Goal: Task Accomplishment & Management: Manage account settings

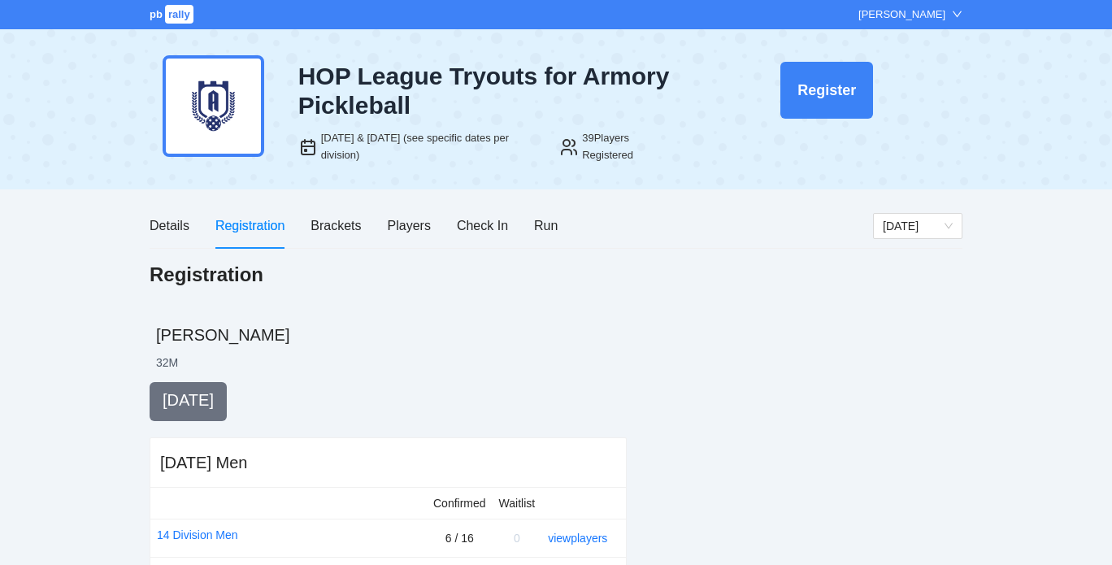
scroll to position [649, 0]
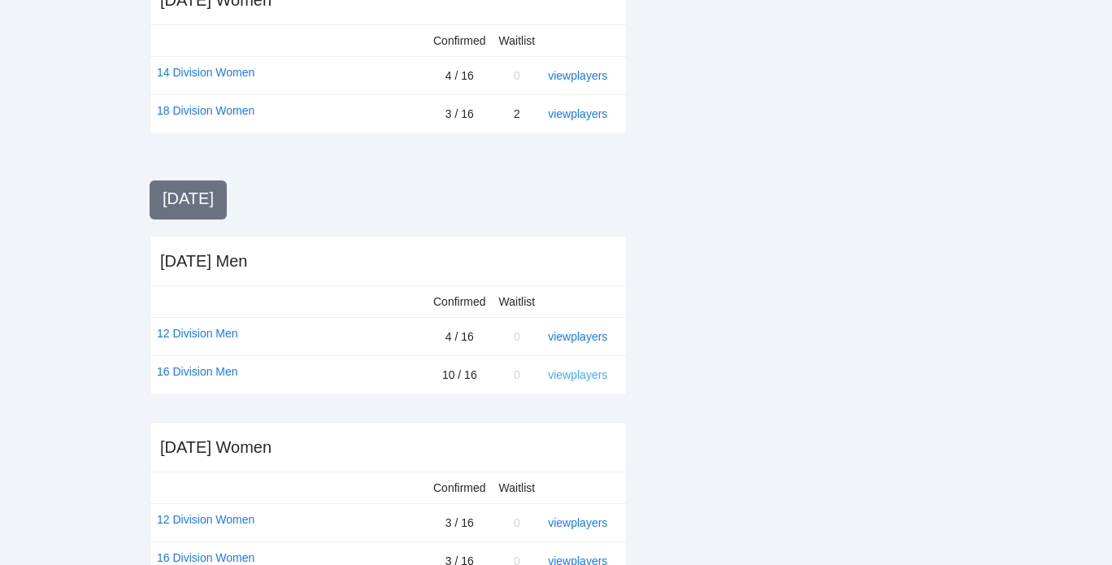
click at [558, 373] on link "view players" at bounding box center [577, 374] width 59 height 13
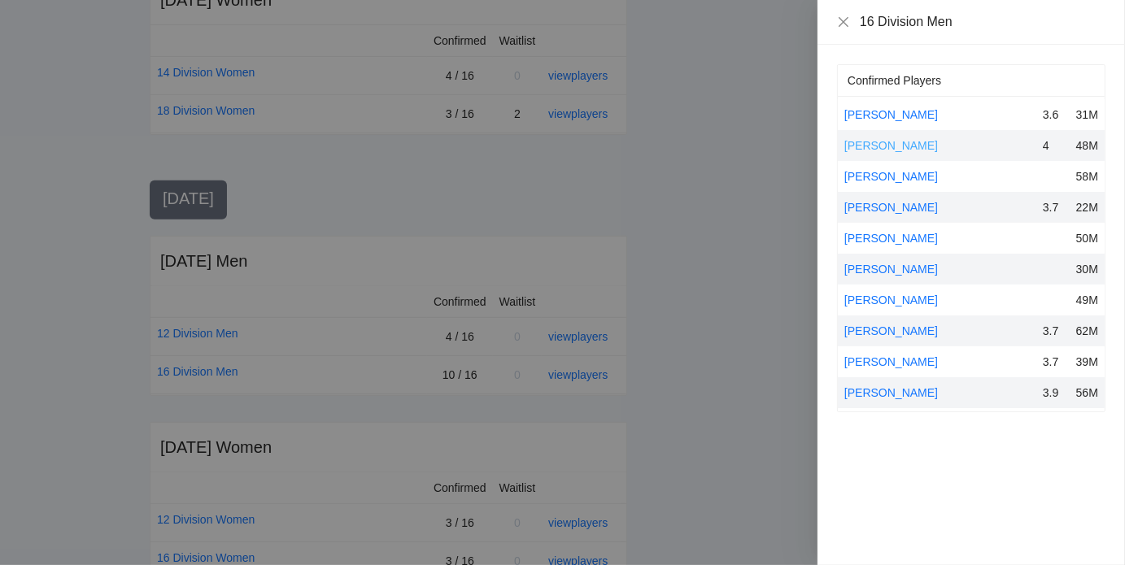
click at [901, 144] on link "[PERSON_NAME]" at bounding box center [891, 145] width 94 height 13
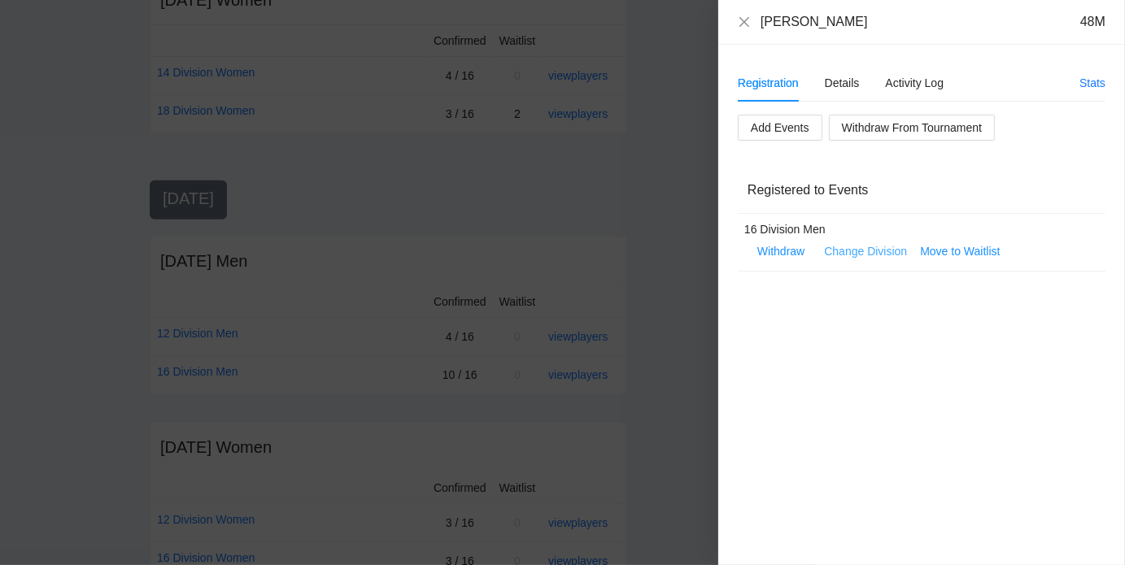
click at [855, 250] on link "Change Division" at bounding box center [865, 251] width 83 height 13
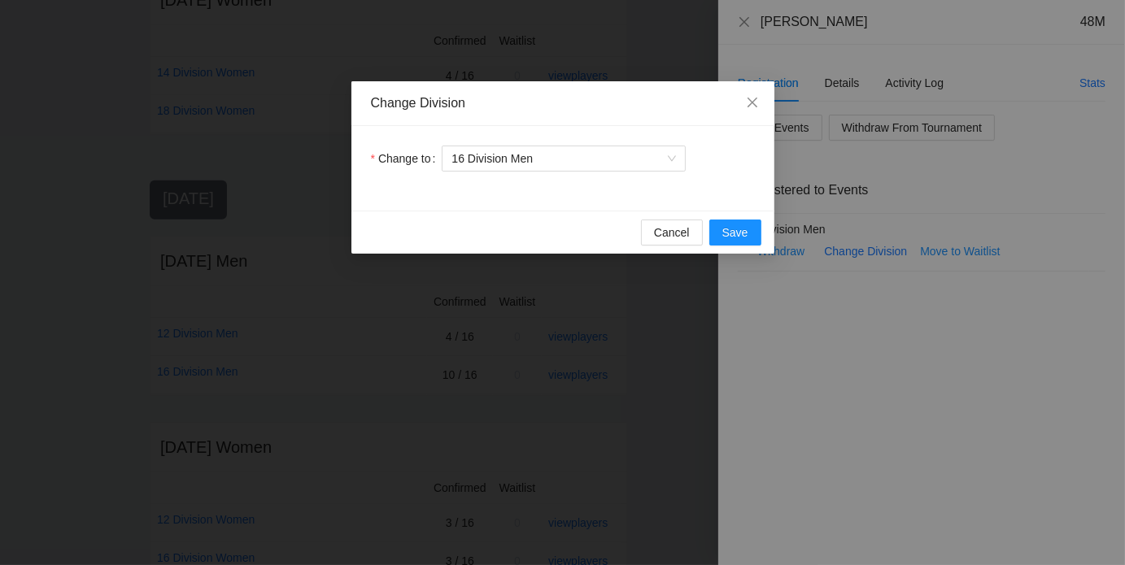
click at [855, 250] on div "Change Division Change to 16 Division Men Cancel Save" at bounding box center [562, 282] width 1125 height 565
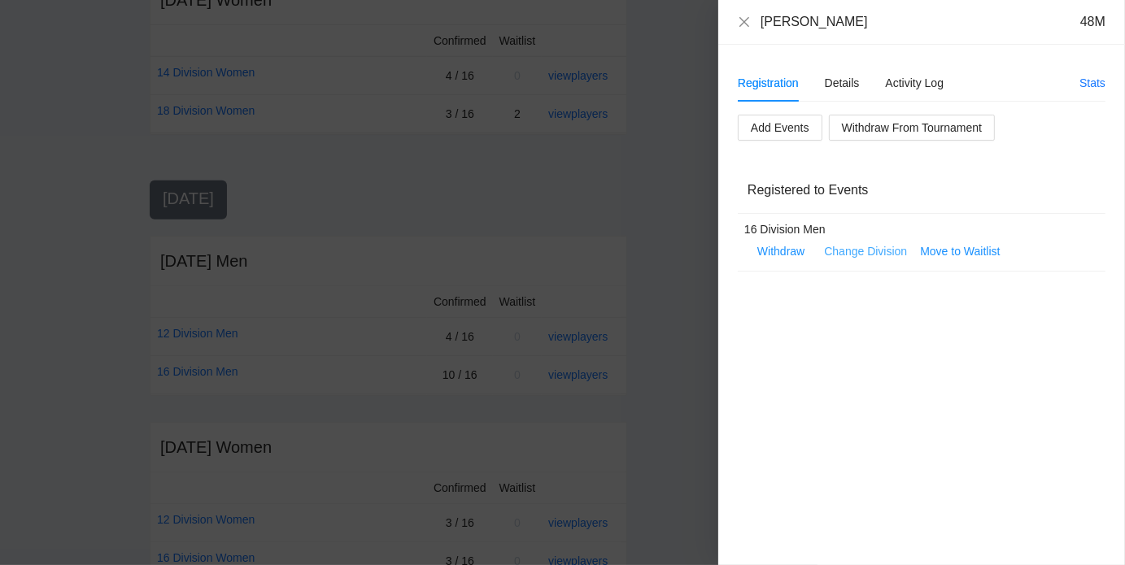
click at [854, 250] on link "Change Division" at bounding box center [865, 251] width 83 height 13
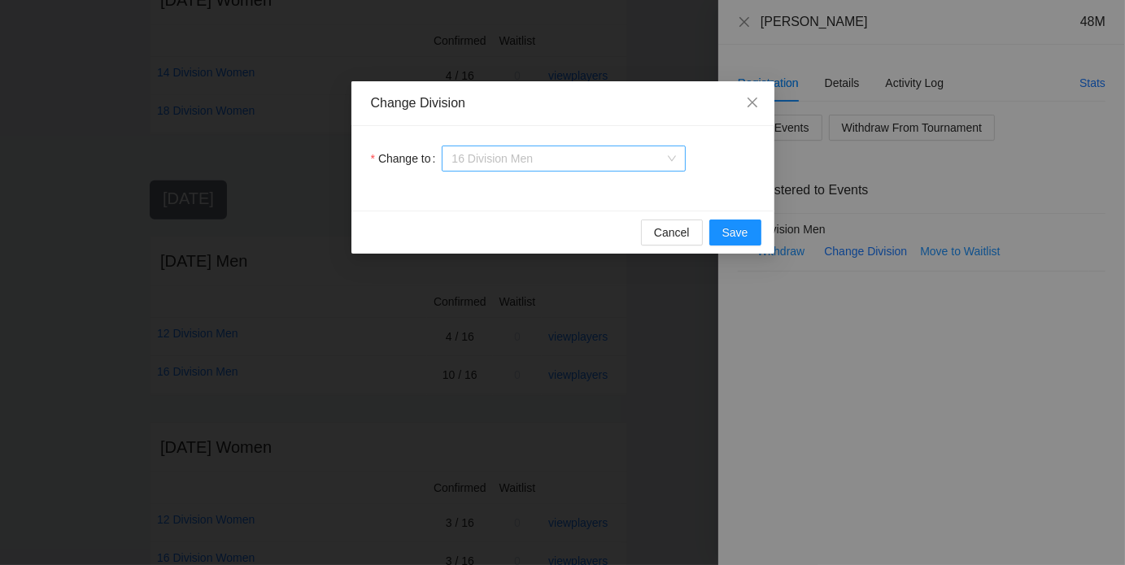
click at [628, 159] on span "16 Division Men" at bounding box center [563, 158] width 224 height 24
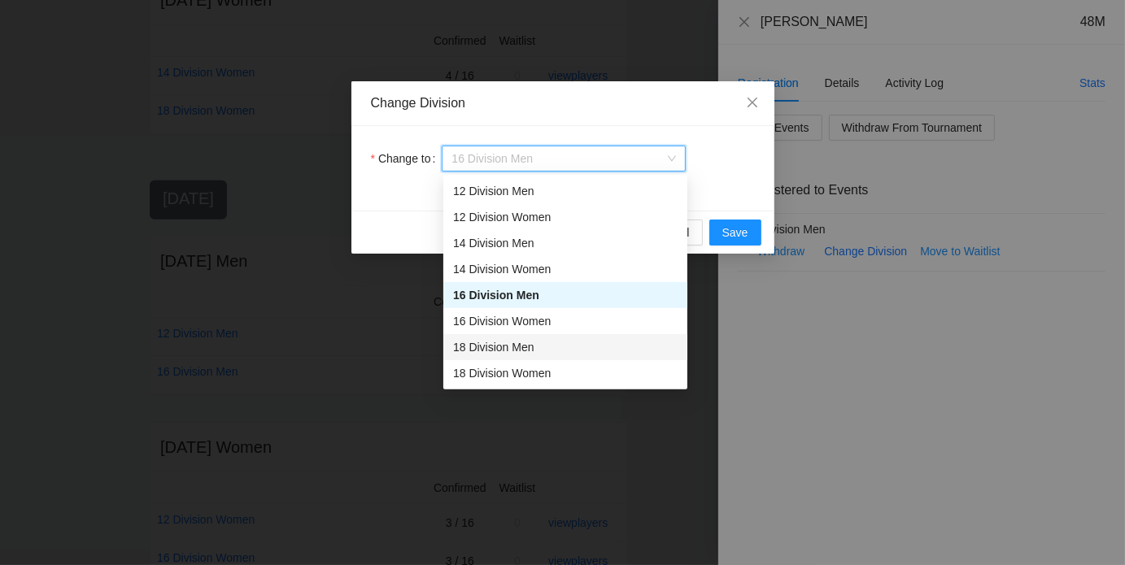
click at [492, 346] on div "18 Division Men" at bounding box center [565, 347] width 224 height 18
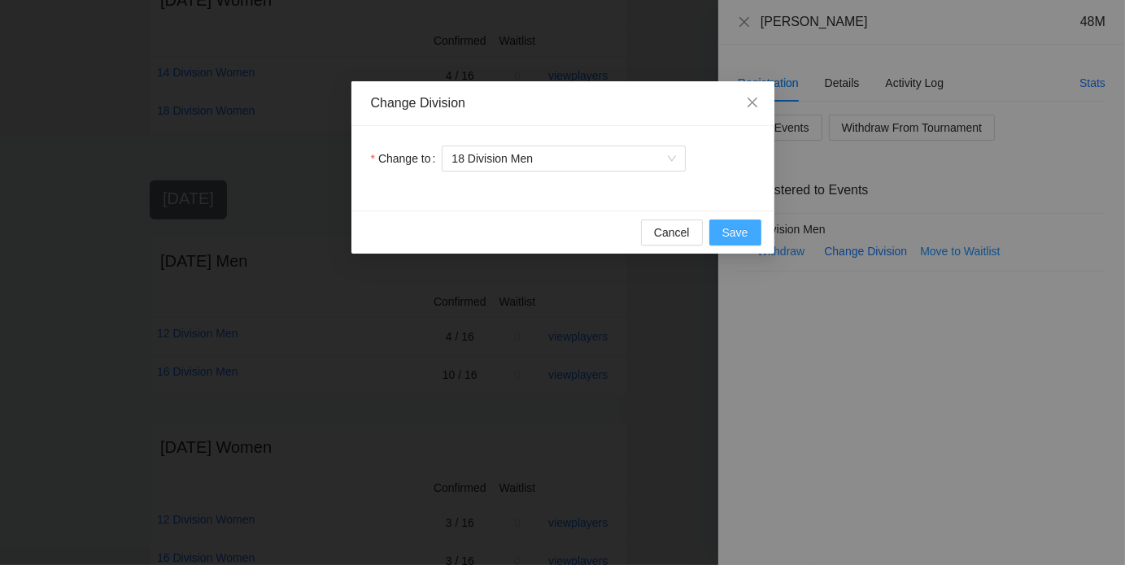
click at [740, 228] on span "Save" at bounding box center [735, 233] width 26 height 18
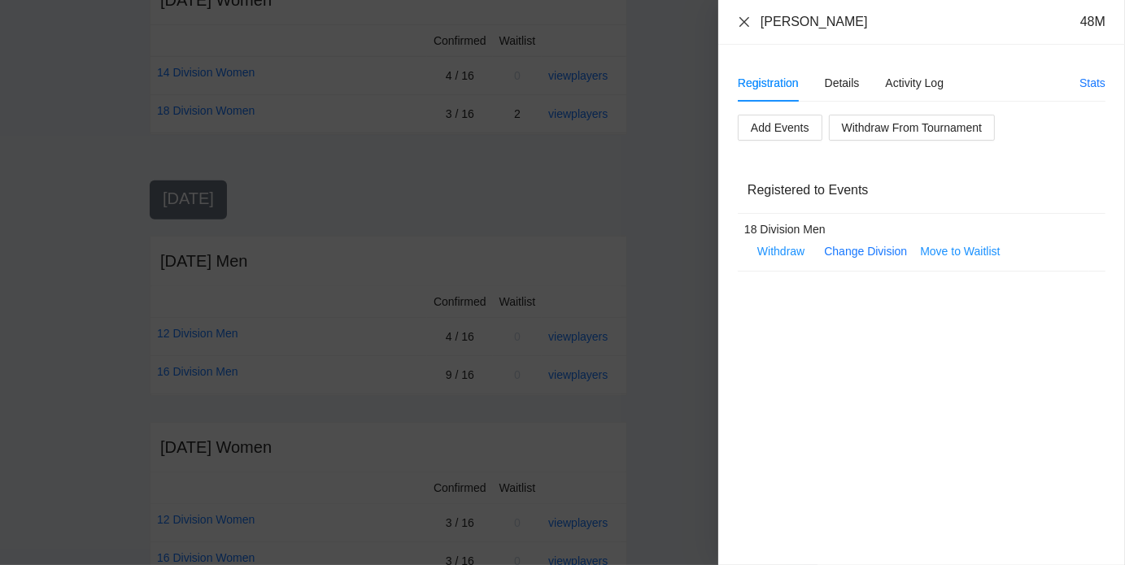
click at [745, 16] on icon "close" at bounding box center [744, 21] width 13 height 13
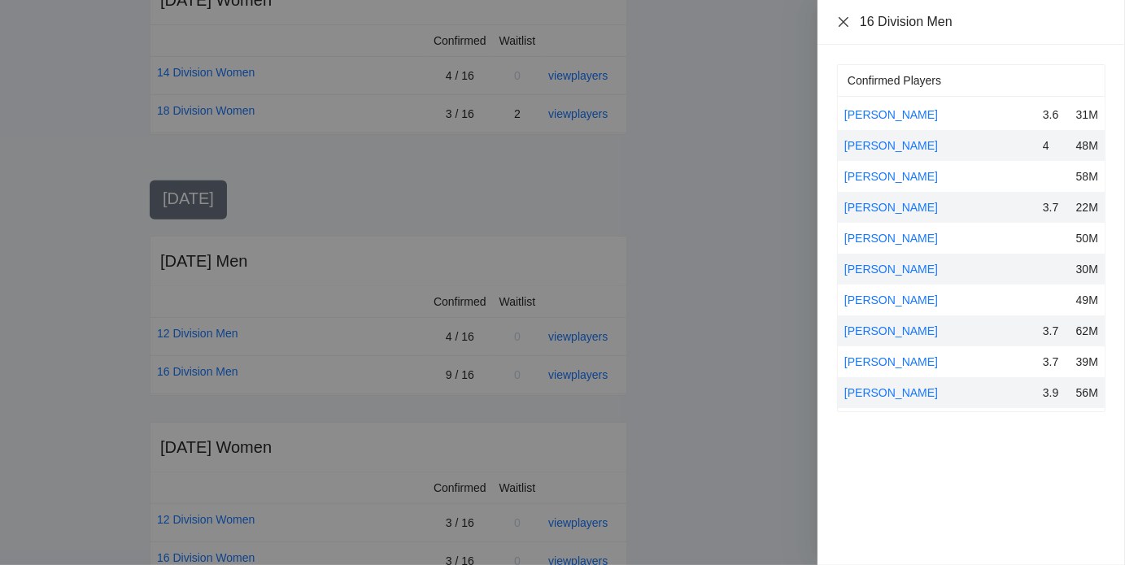
click at [842, 19] on icon "close" at bounding box center [843, 21] width 13 height 13
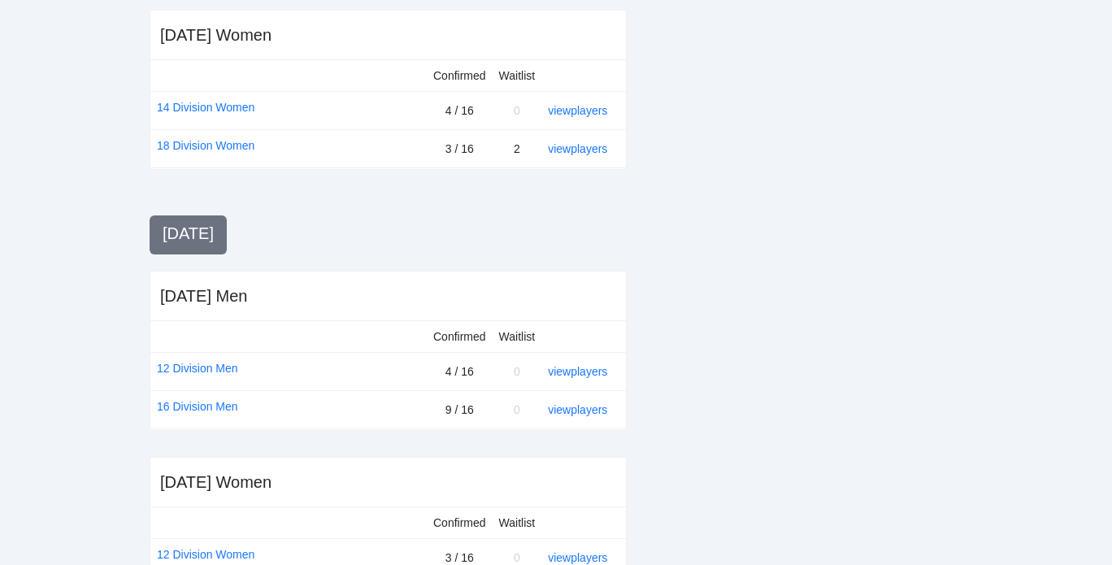
scroll to position [615, 0]
click at [587, 409] on link "view players" at bounding box center [577, 409] width 59 height 13
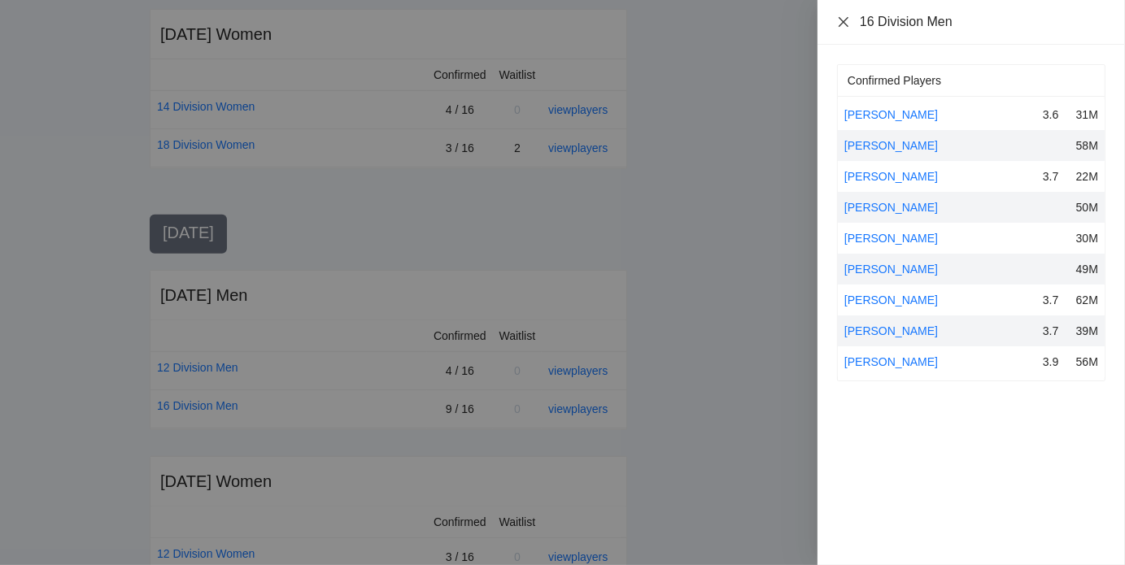
click at [848, 22] on icon "close" at bounding box center [843, 21] width 13 height 13
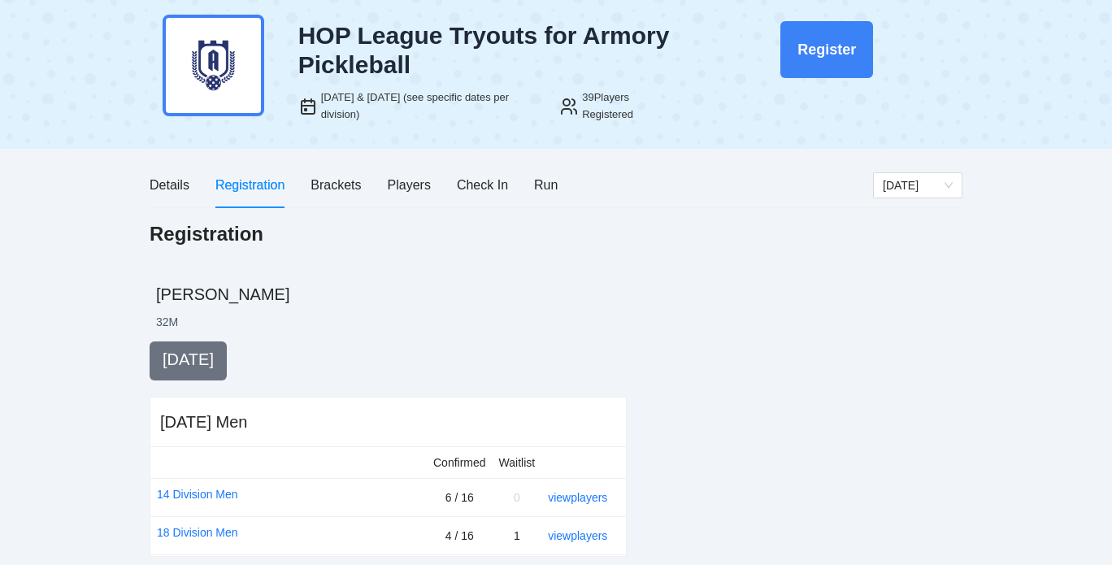
scroll to position [0, 0]
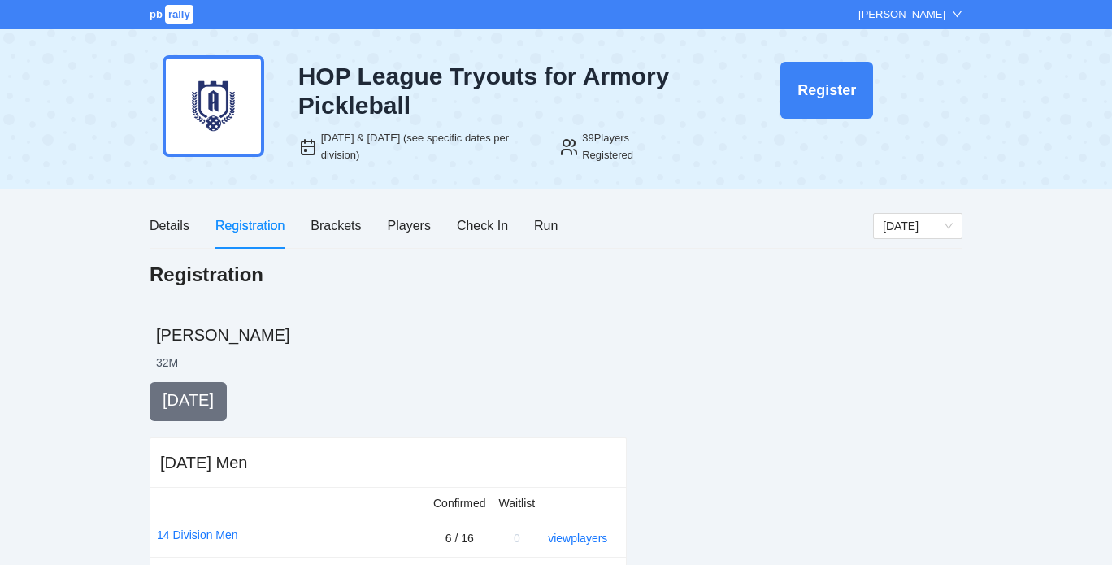
click at [742, 289] on div "Registration" at bounding box center [556, 280] width 813 height 36
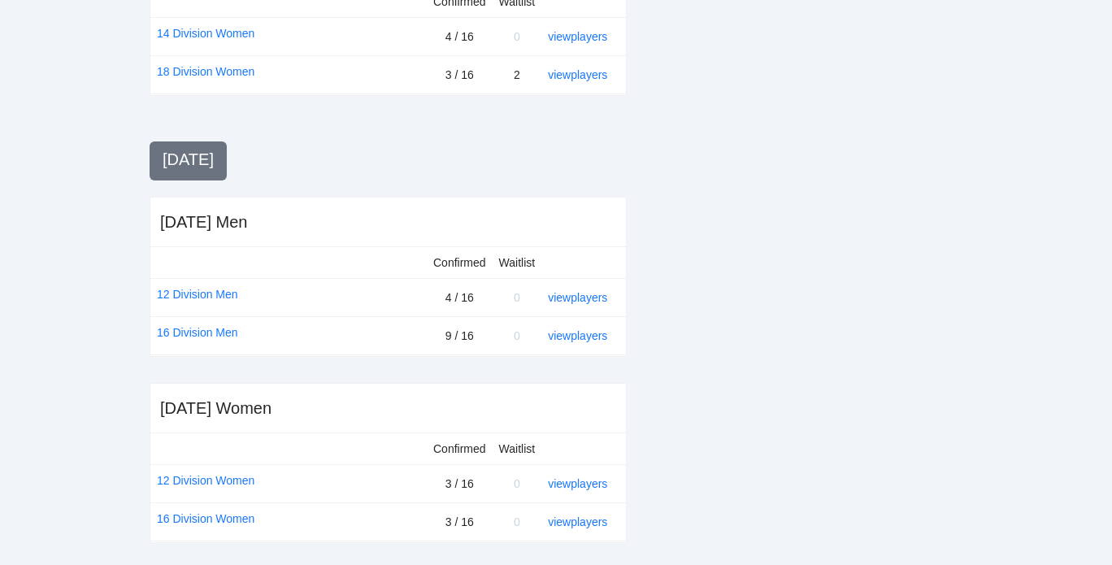
scroll to position [687, 0]
click at [571, 520] on link "view players" at bounding box center [577, 522] width 59 height 13
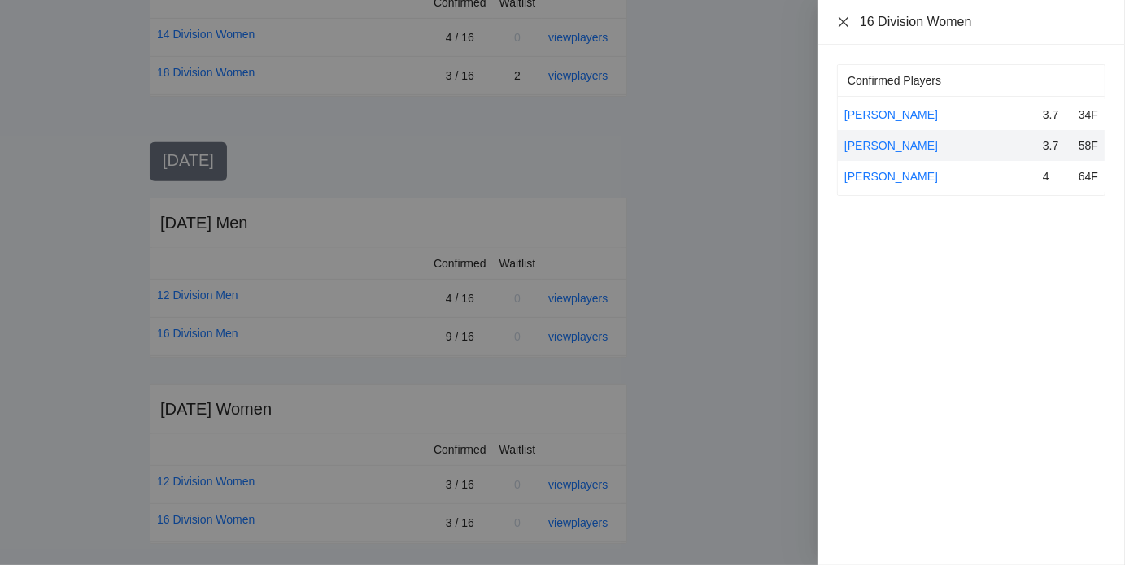
click at [842, 20] on icon "close" at bounding box center [843, 21] width 13 height 13
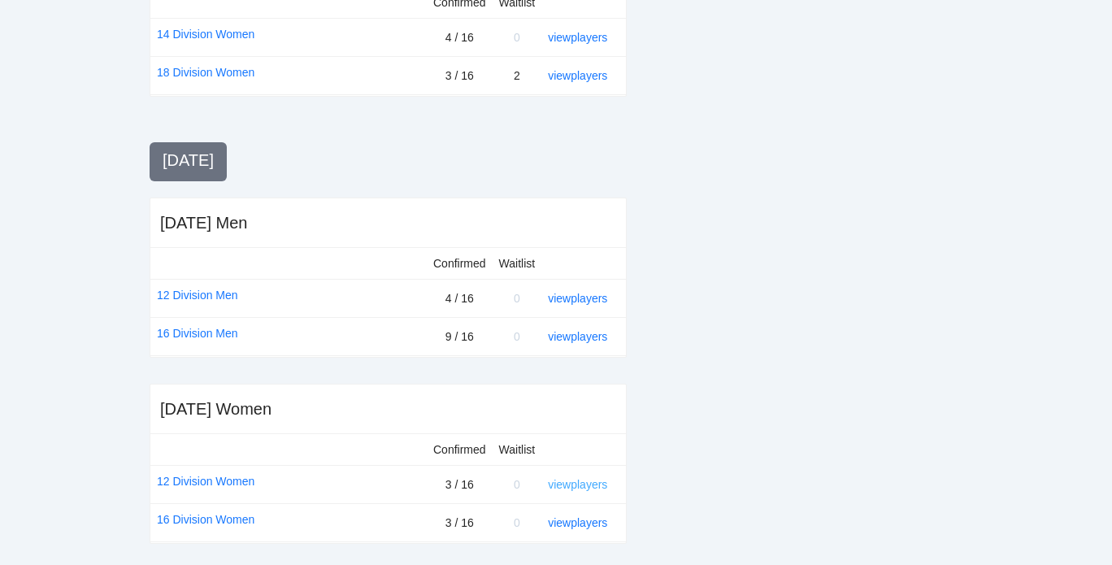
click at [581, 479] on link "view players" at bounding box center [577, 484] width 59 height 13
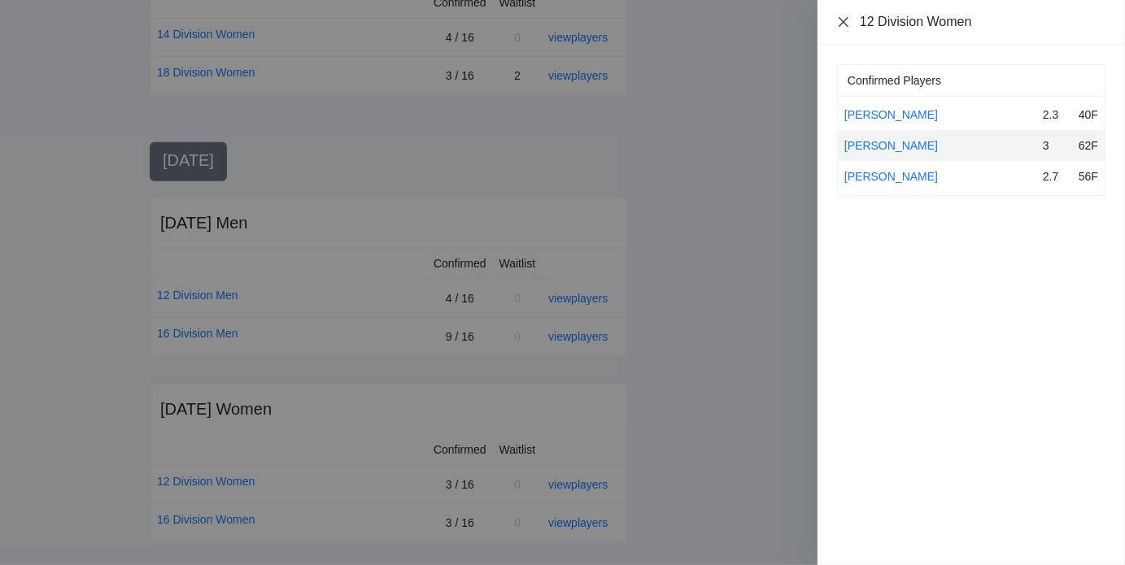
click at [844, 21] on icon "close" at bounding box center [843, 21] width 10 height 10
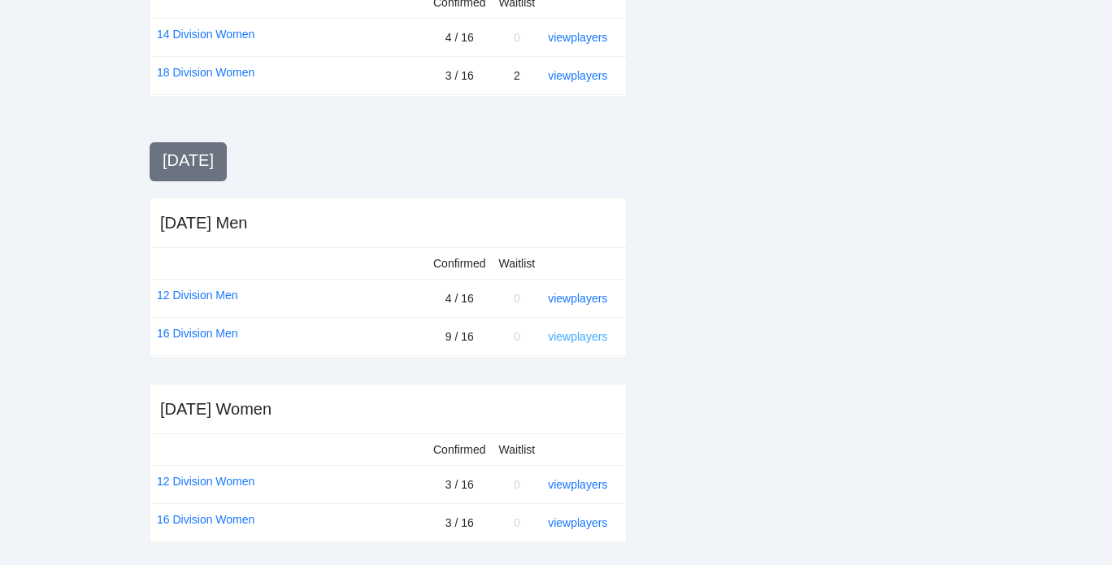
click at [572, 331] on link "view players" at bounding box center [577, 336] width 59 height 13
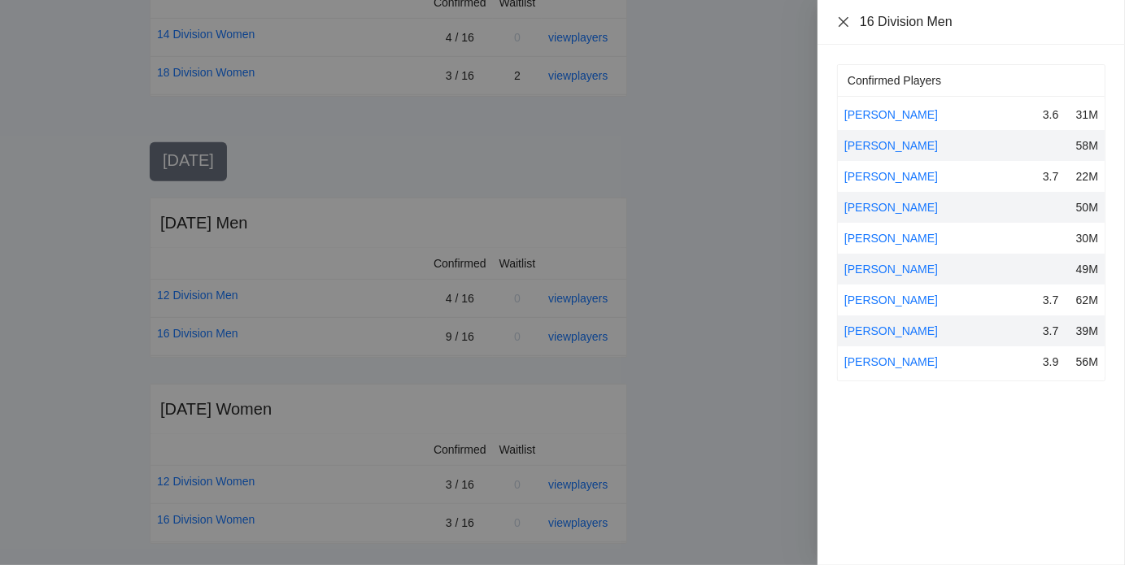
click at [846, 20] on icon "close" at bounding box center [843, 21] width 13 height 13
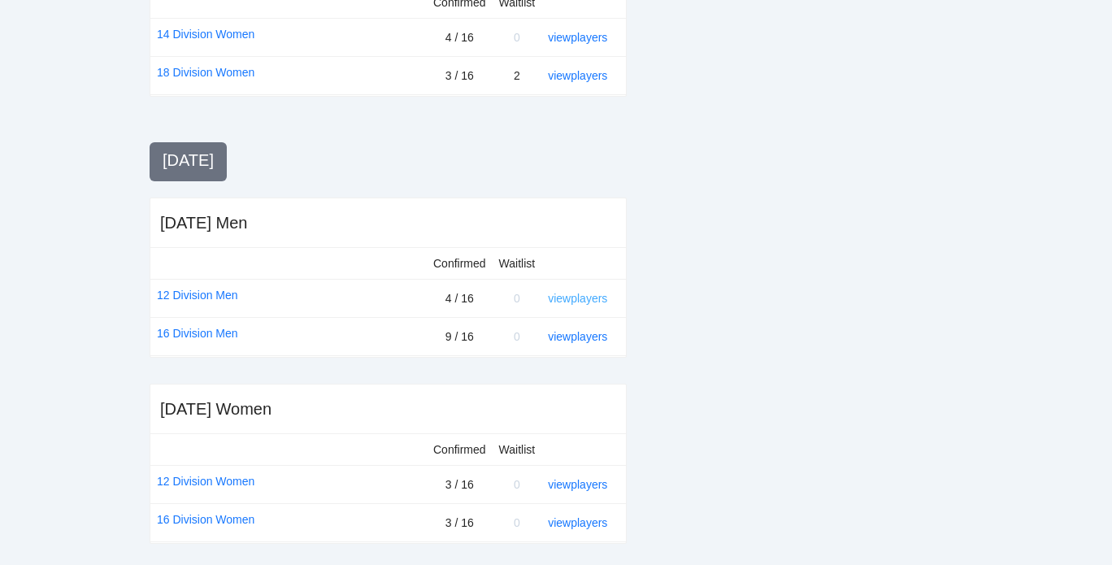
click at [590, 294] on link "view players" at bounding box center [577, 298] width 59 height 13
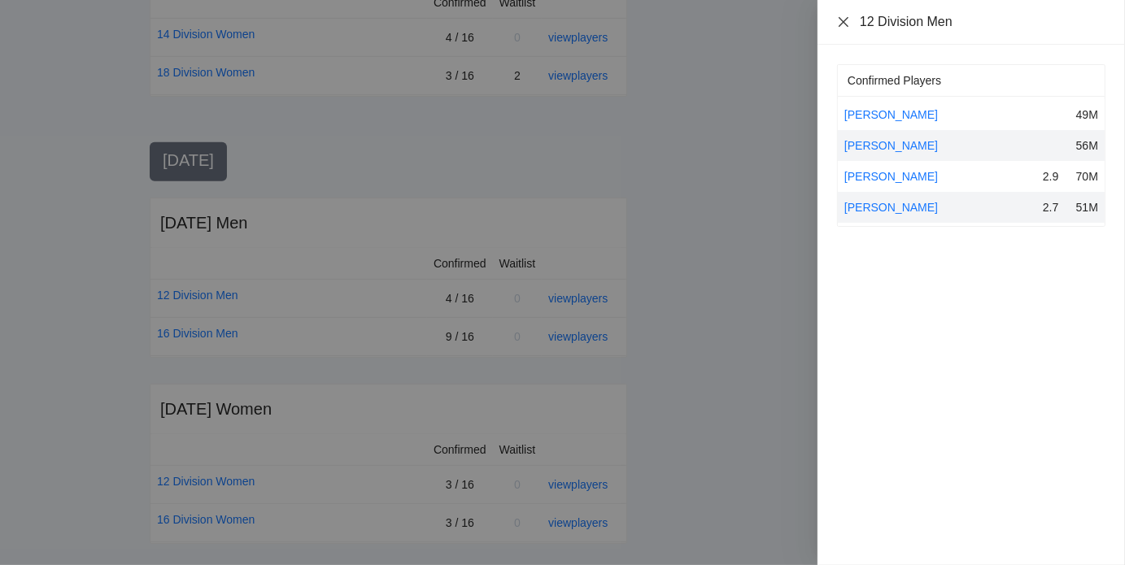
click at [847, 18] on icon "close" at bounding box center [843, 21] width 10 height 10
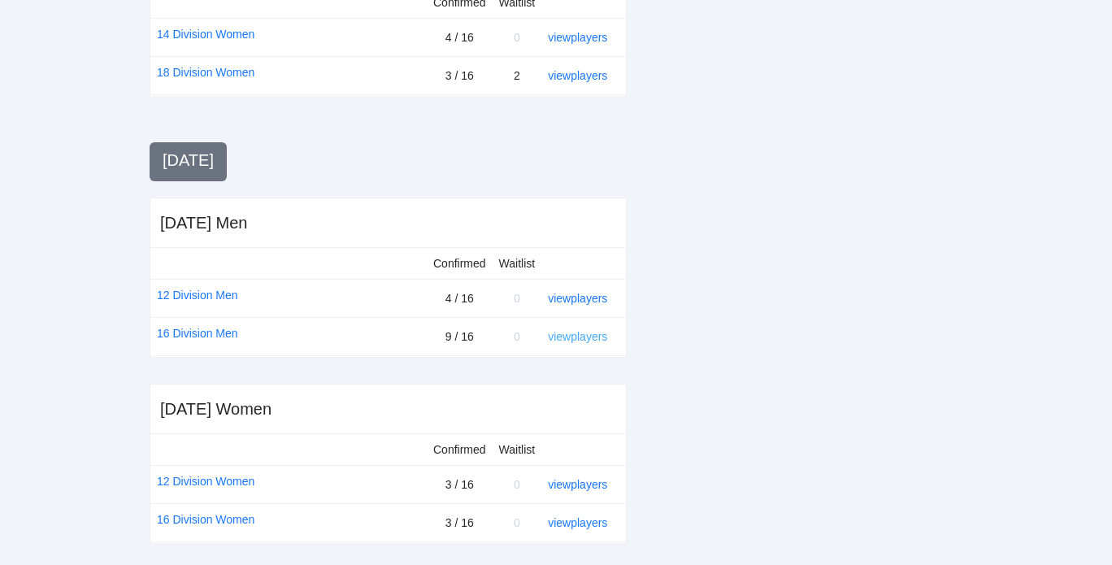
click at [603, 334] on link "view players" at bounding box center [577, 336] width 59 height 13
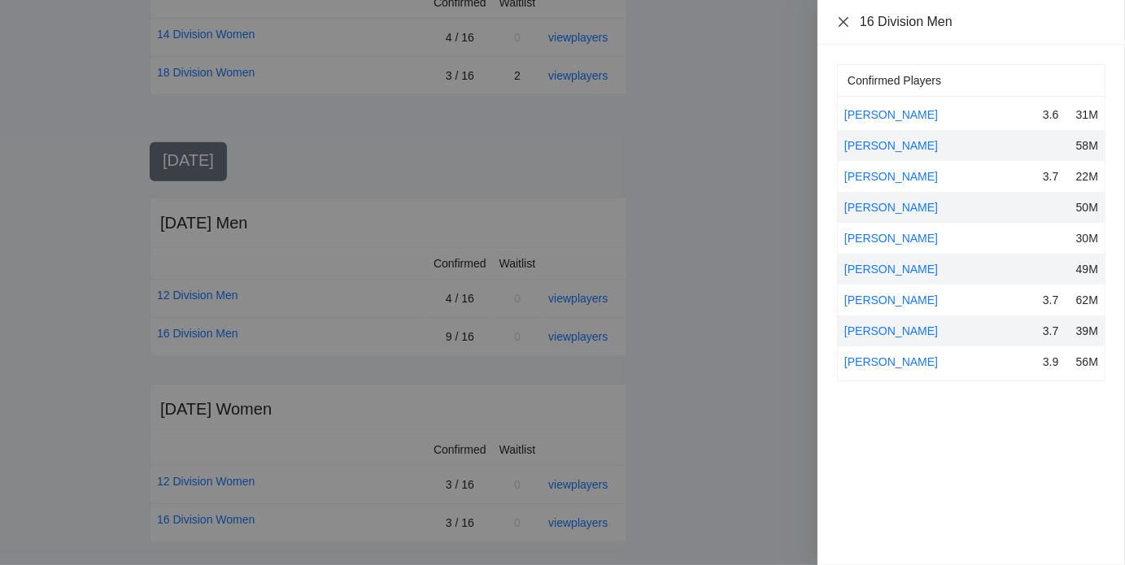
click at [844, 20] on icon "close" at bounding box center [843, 21] width 13 height 13
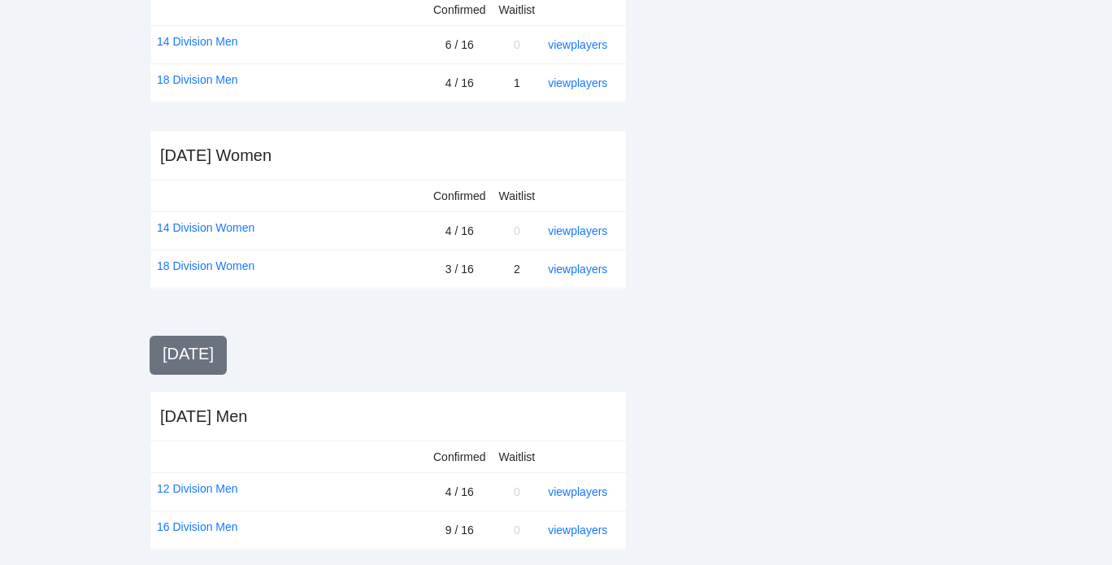
scroll to position [493, 0]
click at [583, 272] on link "view players" at bounding box center [577, 269] width 59 height 13
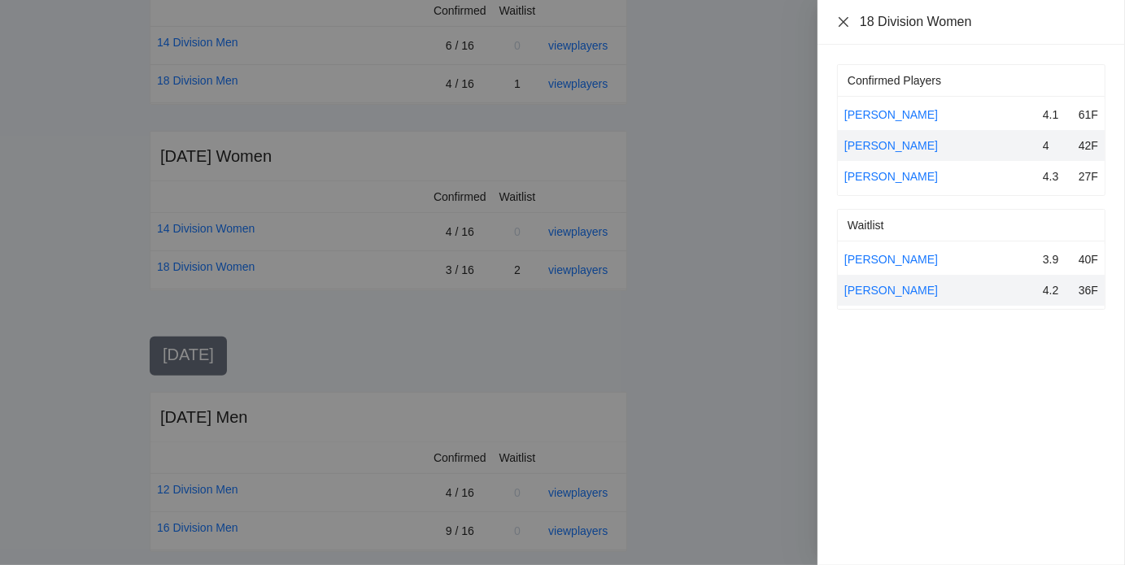
click at [846, 18] on icon "close" at bounding box center [843, 21] width 10 height 10
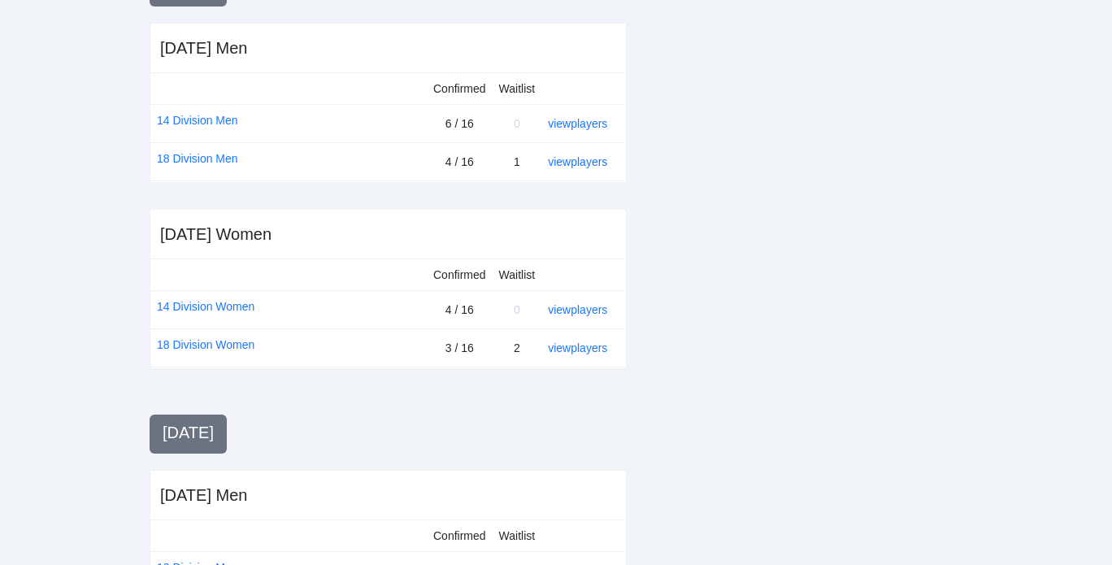
scroll to position [413, 0]
click at [577, 168] on link "view players" at bounding box center [577, 163] width 59 height 13
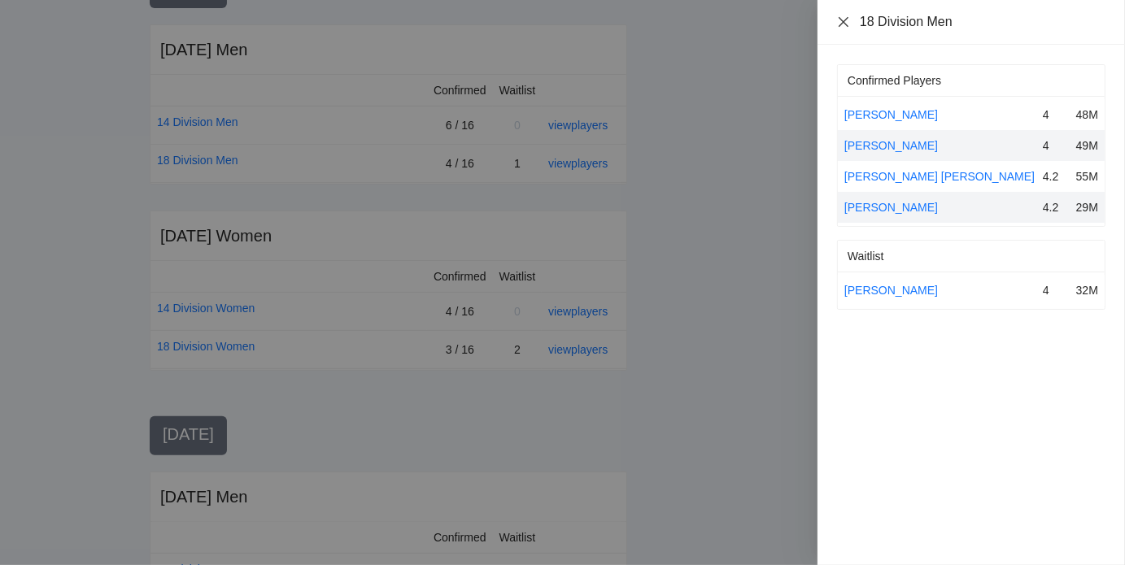
click at [842, 20] on icon "close" at bounding box center [843, 21] width 10 height 10
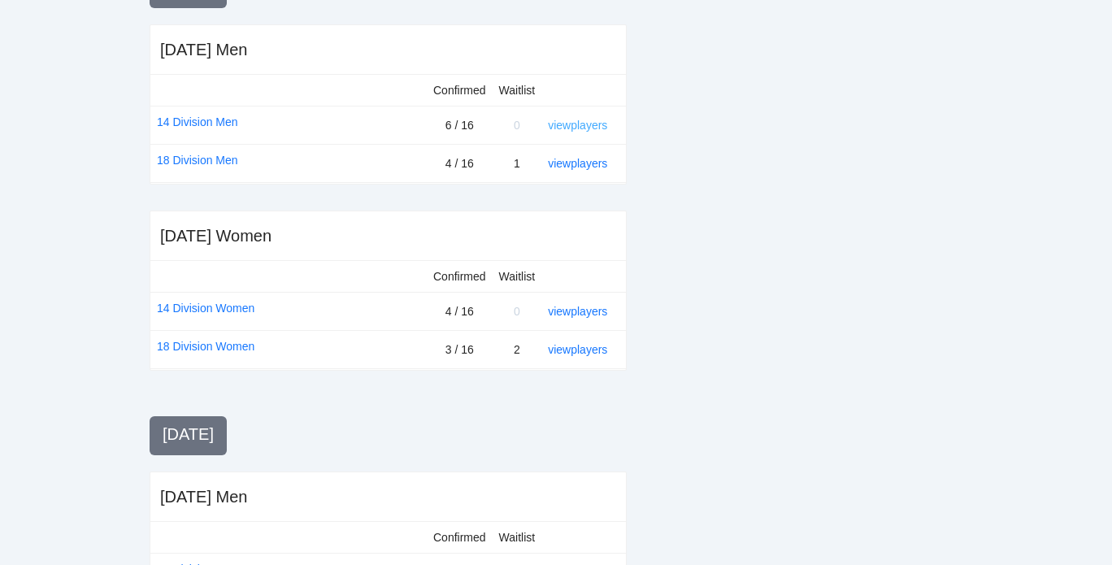
click at [607, 122] on link "view players" at bounding box center [577, 125] width 59 height 13
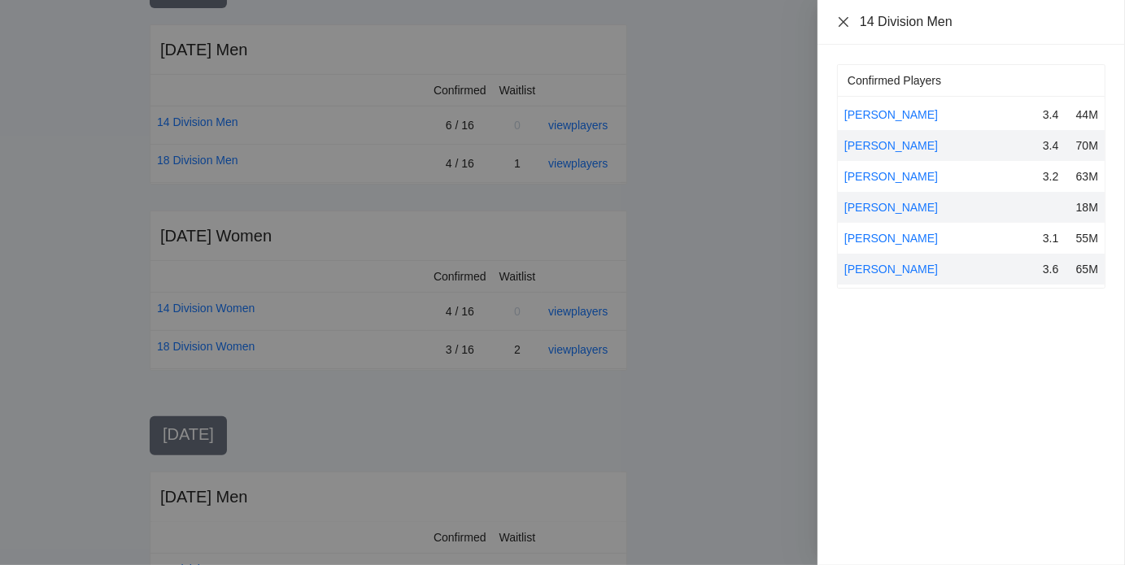
click at [845, 20] on icon "close" at bounding box center [843, 21] width 10 height 10
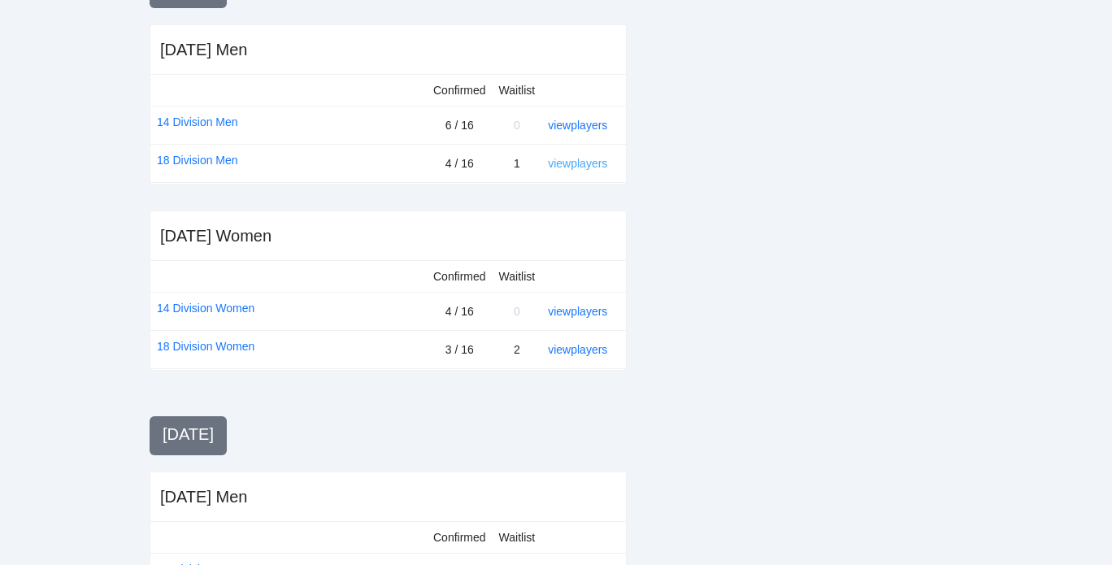
click at [601, 159] on link "view players" at bounding box center [577, 163] width 59 height 13
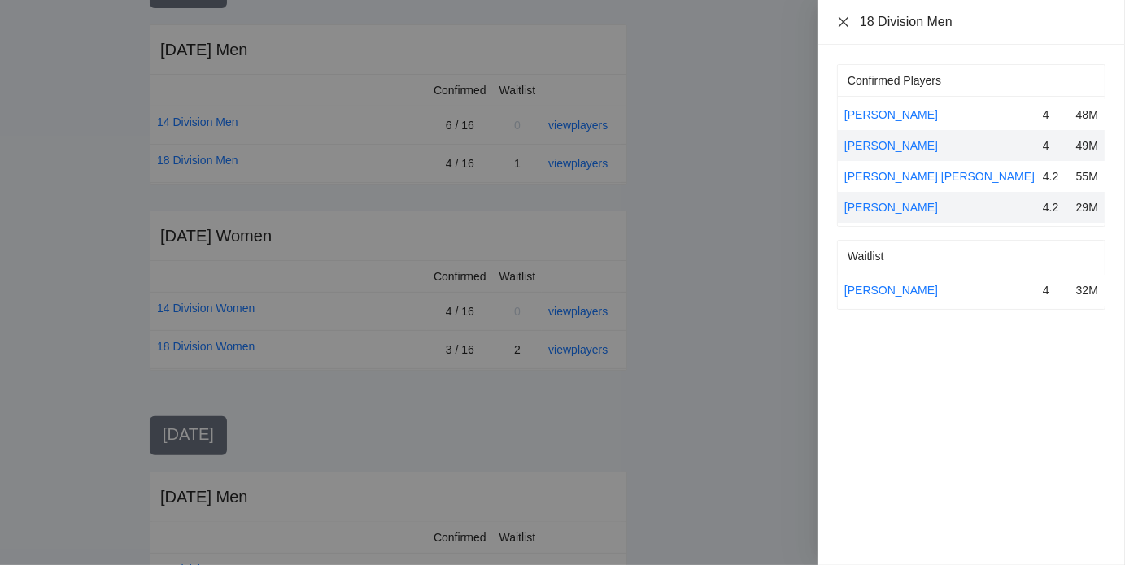
click at [843, 19] on icon "close" at bounding box center [843, 21] width 13 height 13
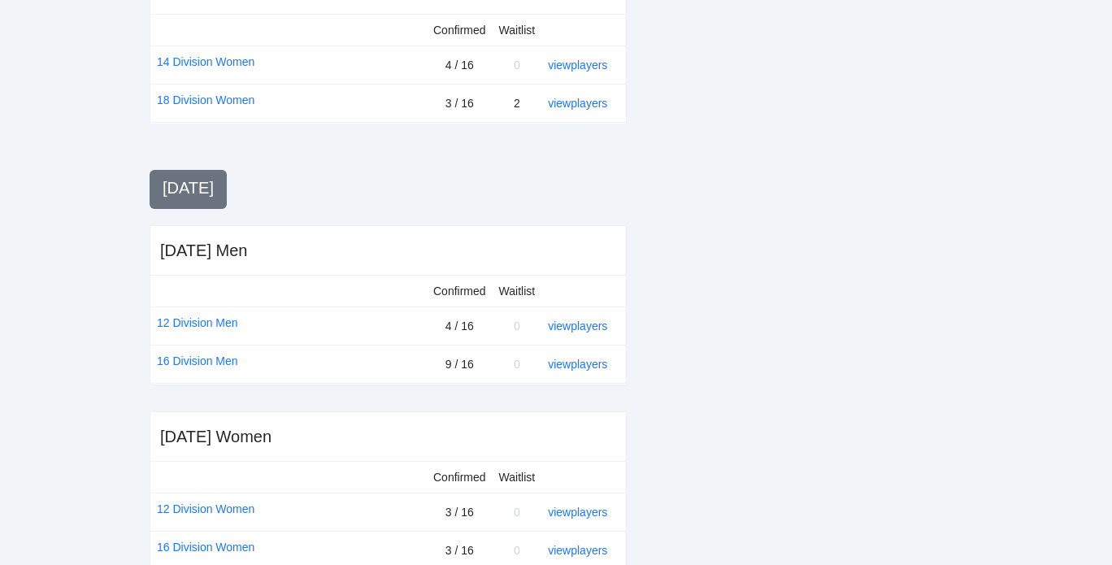
scroll to position [660, 0]
